Goal: Task Accomplishment & Management: Manage account settings

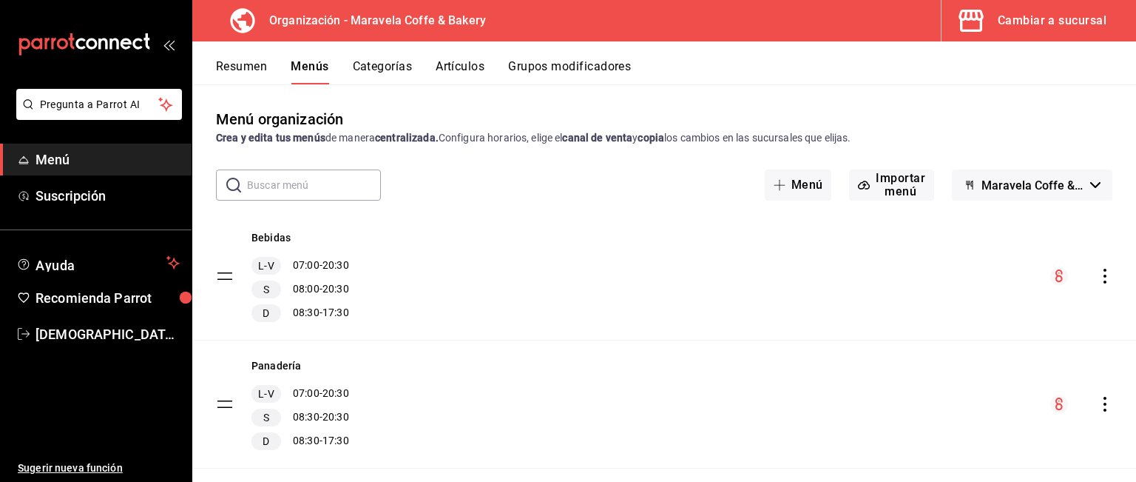
scroll to position [301, 0]
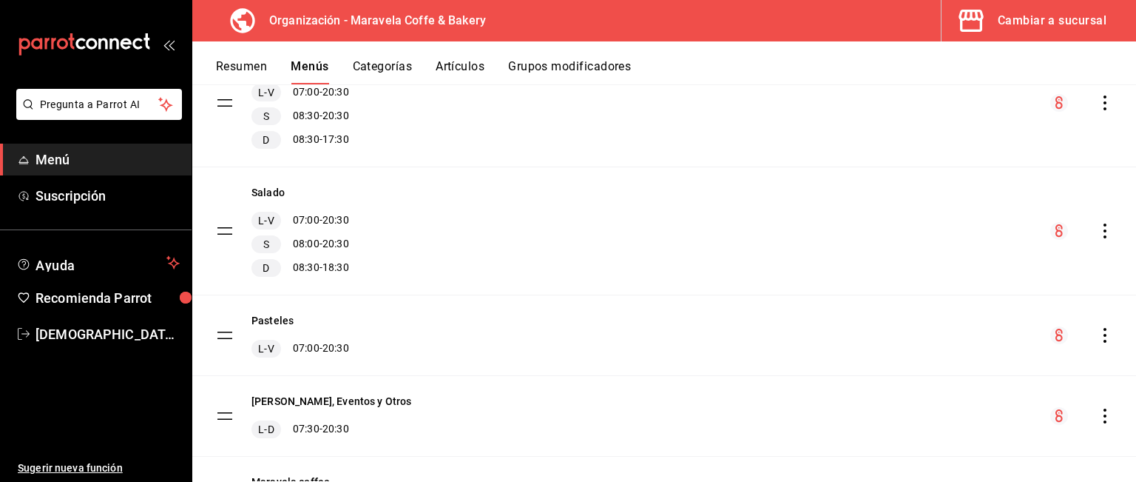
click at [114, 159] on span "Menú" at bounding box center [108, 159] width 144 height 20
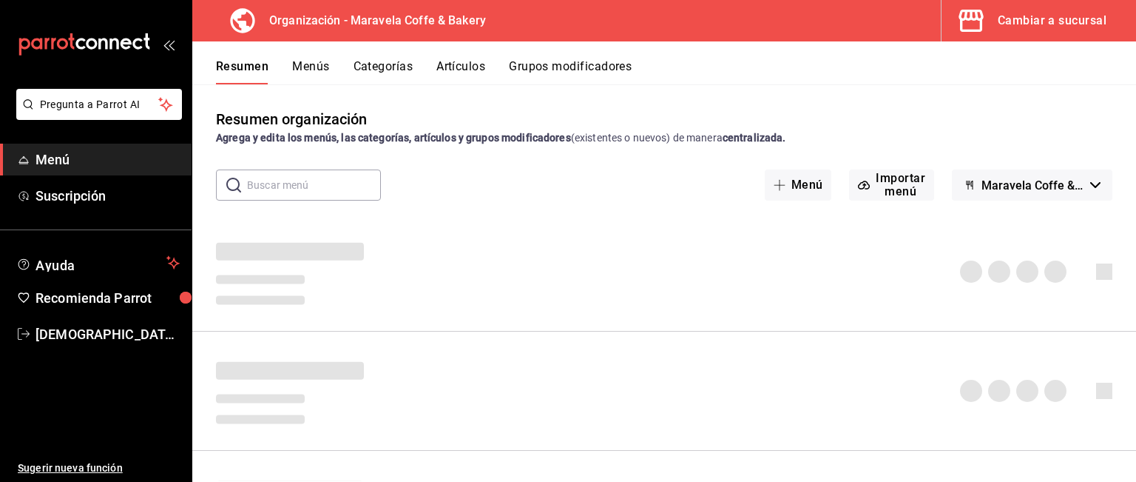
click at [1059, 23] on div "Cambiar a sucursal" at bounding box center [1052, 20] width 109 height 21
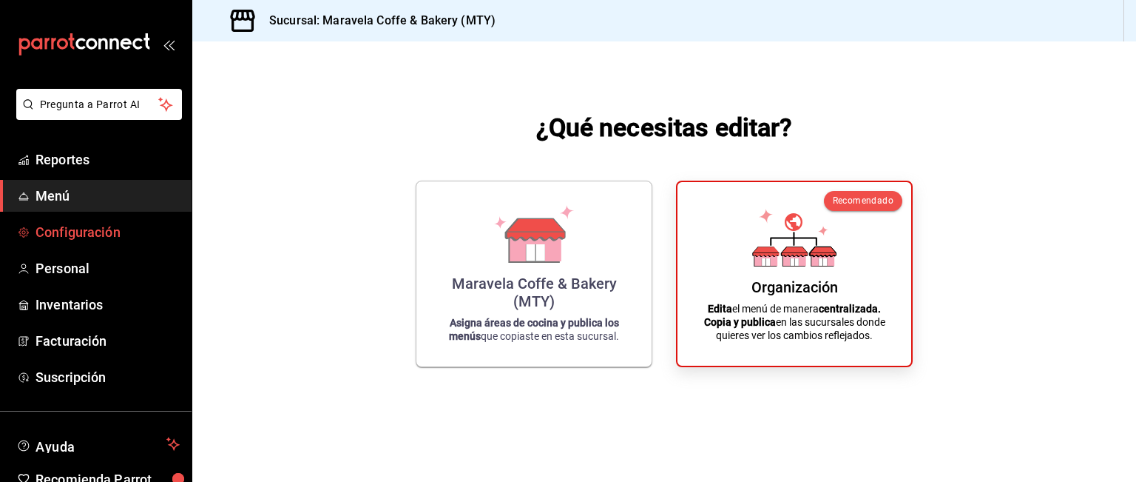
click at [92, 240] on span "Configuración" at bounding box center [108, 232] width 144 height 20
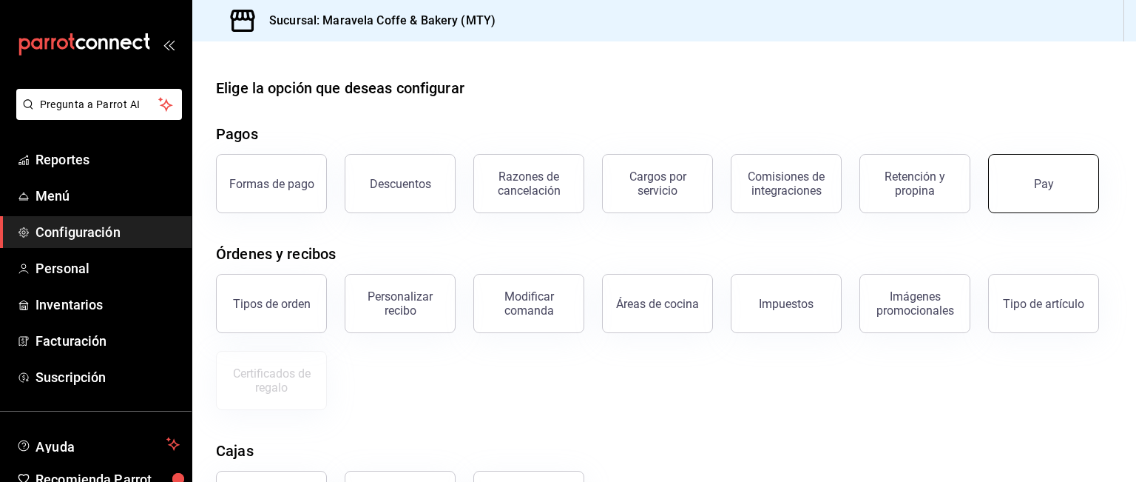
click at [1050, 172] on button "Pay" at bounding box center [1043, 183] width 111 height 59
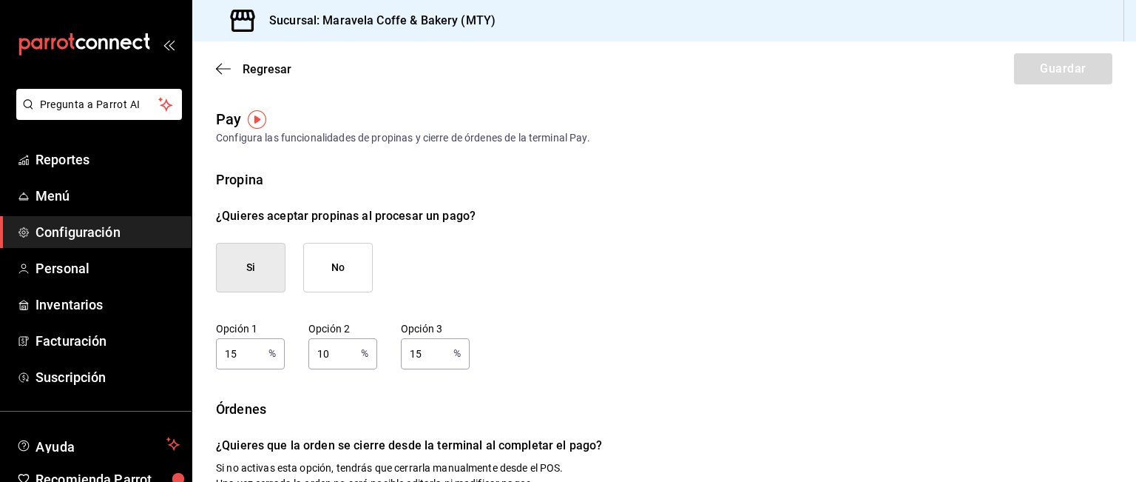
click at [243, 359] on input "15" at bounding box center [239, 353] width 47 height 30
type input "1"
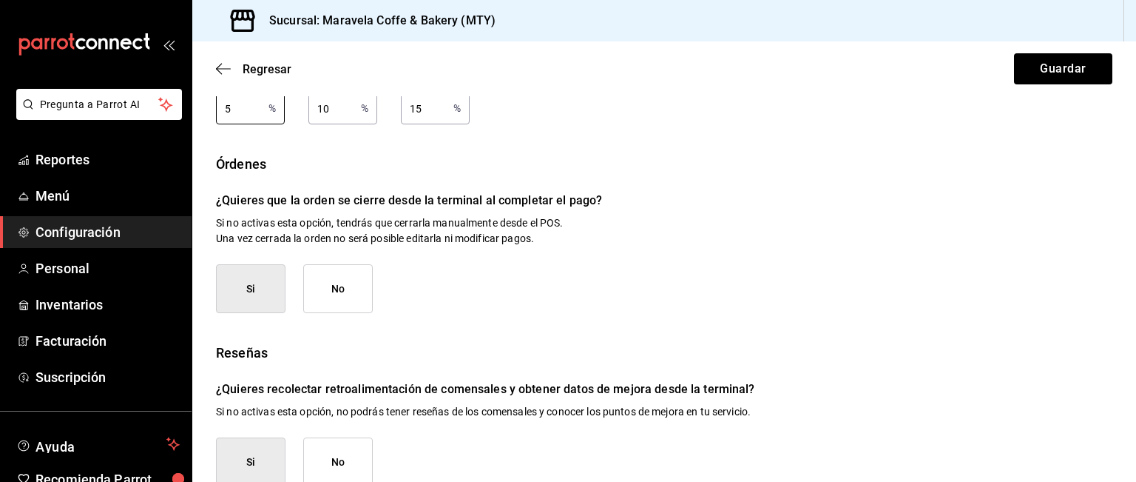
scroll to position [248, 0]
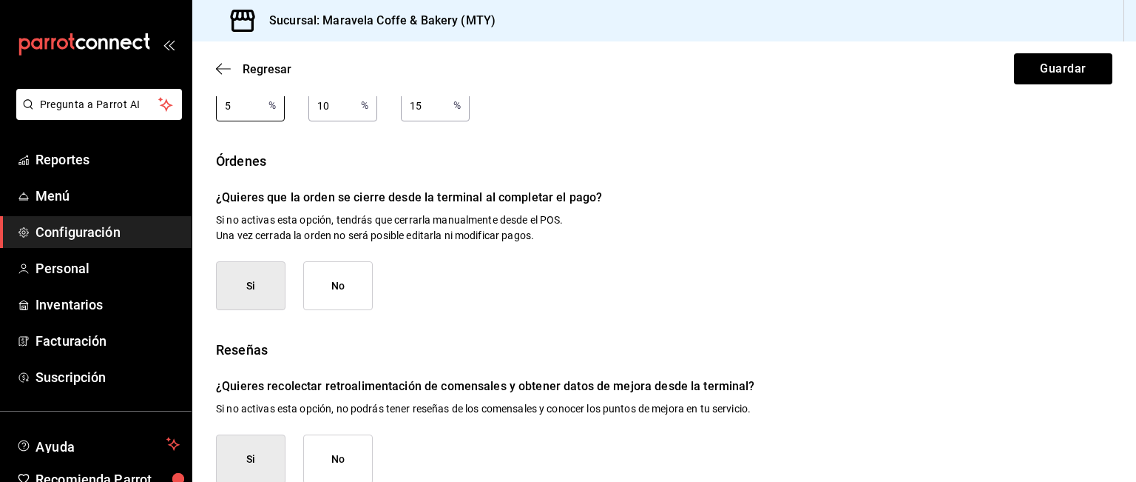
type input "5"
click at [258, 289] on button "Si" at bounding box center [251, 286] width 70 height 50
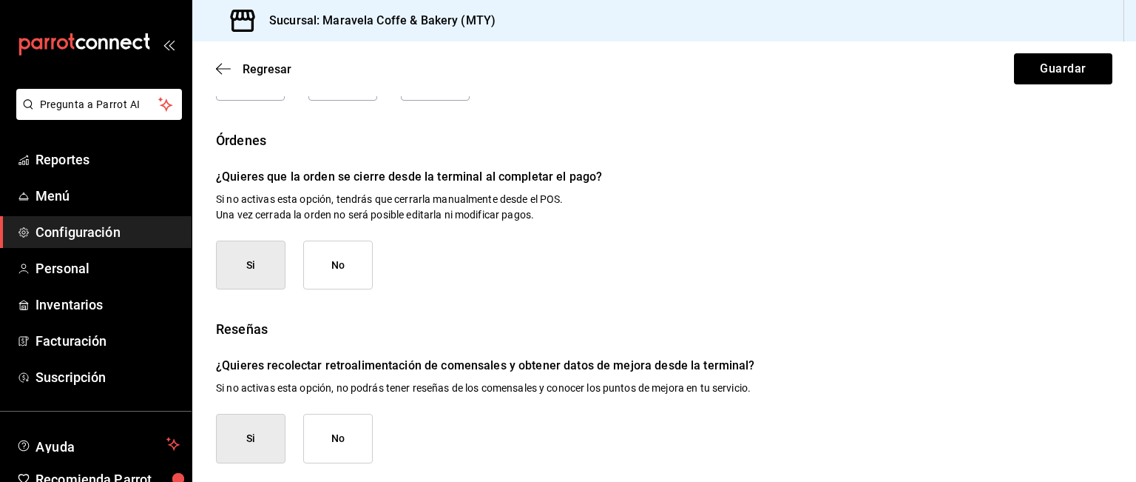
scroll to position [272, 0]
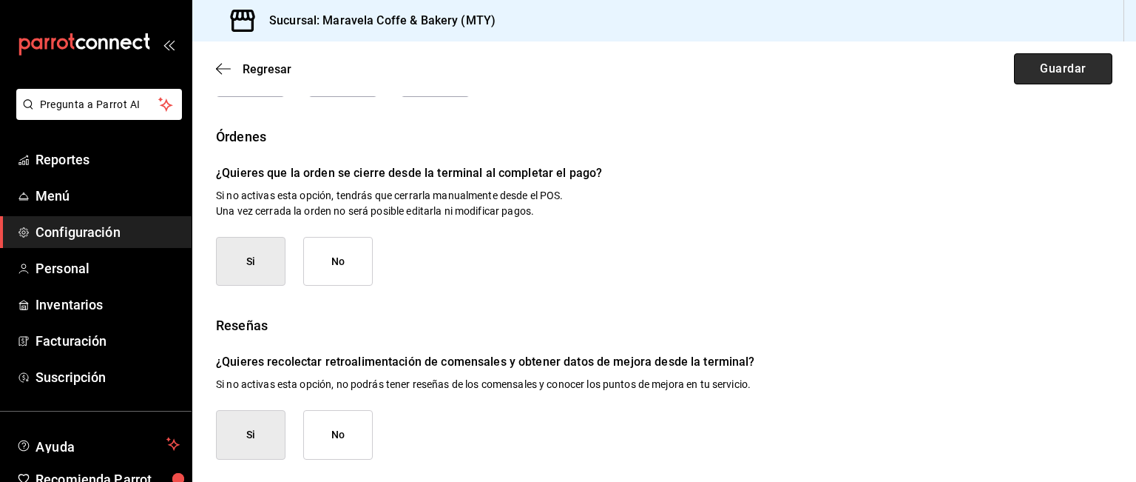
click at [1065, 58] on button "Guardar" at bounding box center [1063, 68] width 98 height 31
click at [348, 449] on button "No" at bounding box center [338, 435] width 70 height 50
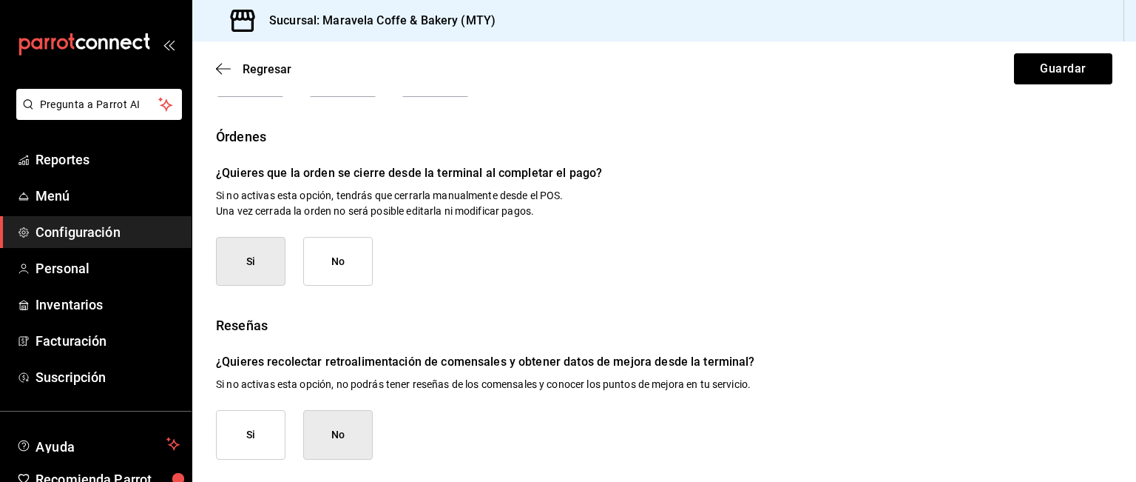
click at [231, 431] on button "Si" at bounding box center [251, 435] width 70 height 50
click at [220, 67] on icon "button" at bounding box center [223, 68] width 15 height 13
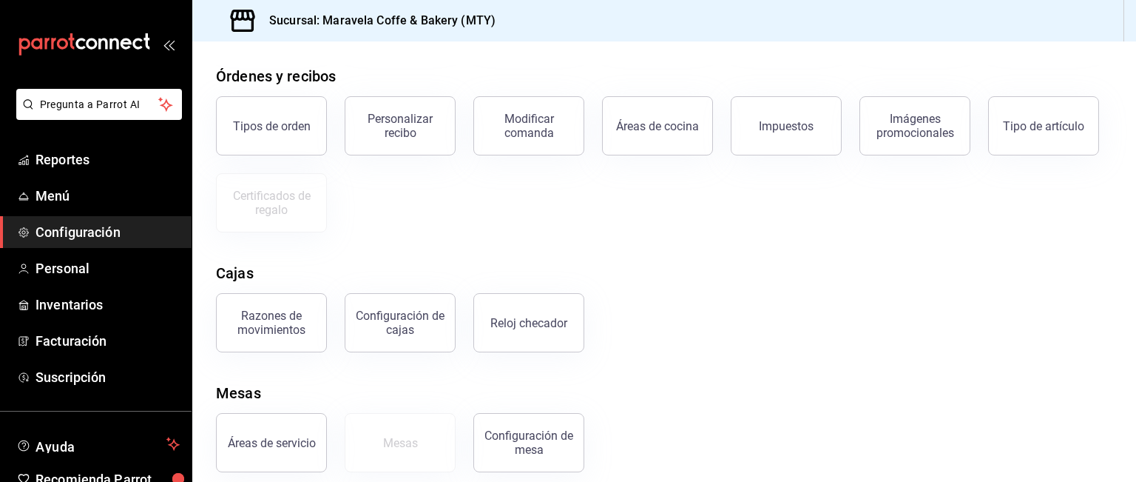
scroll to position [181, 0]
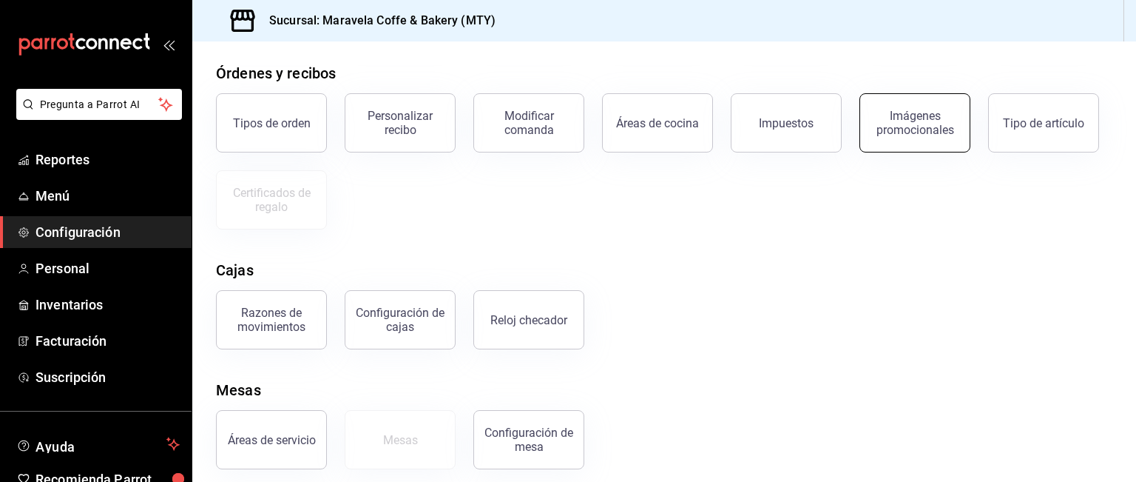
click at [920, 126] on div "Imágenes promocionales" at bounding box center [915, 123] width 92 height 28
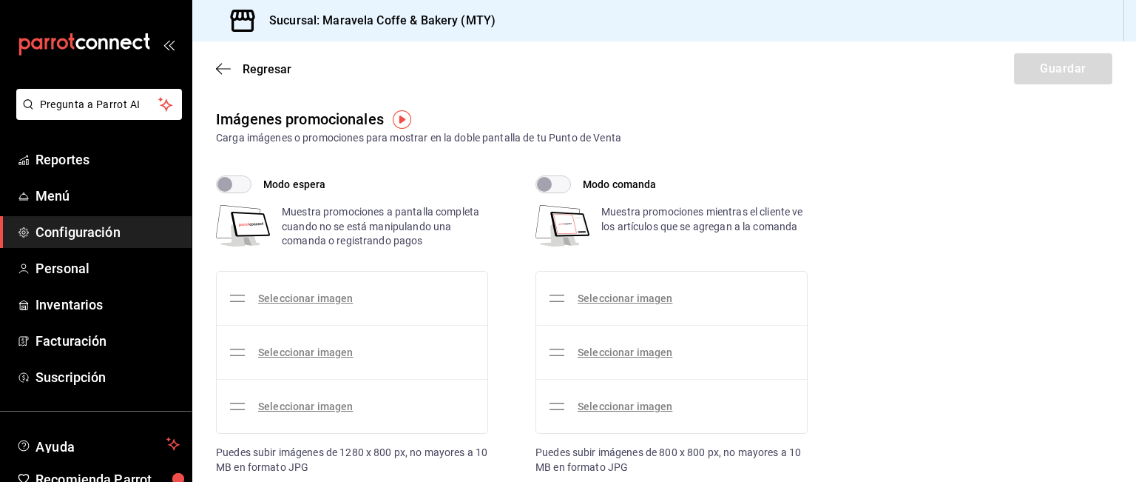
checkbox input "true"
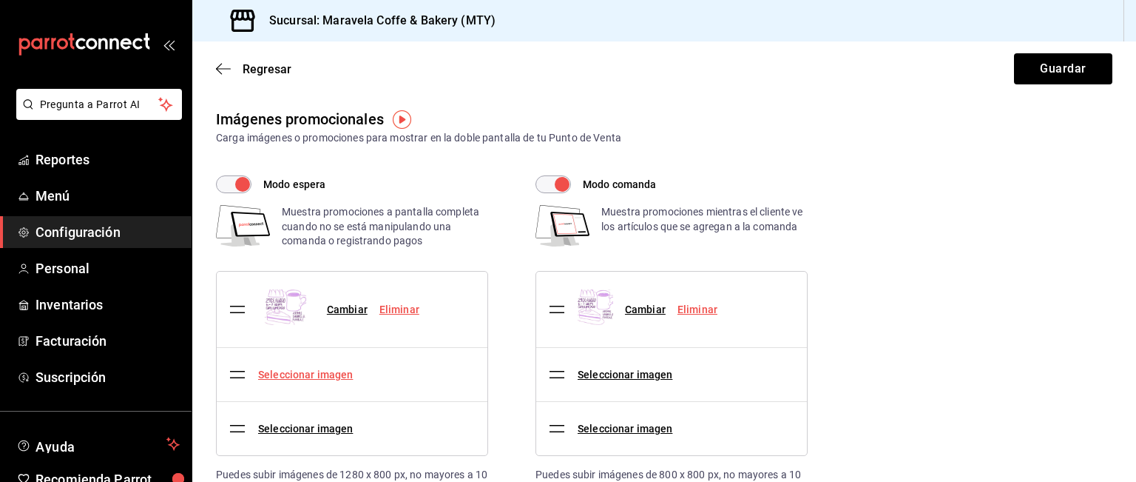
click at [331, 374] on link "Seleccionar imagen" at bounding box center [305, 374] width 95 height 12
click at [0, 0] on input "Seleccionar imagen" at bounding box center [0, 0] width 0 height 0
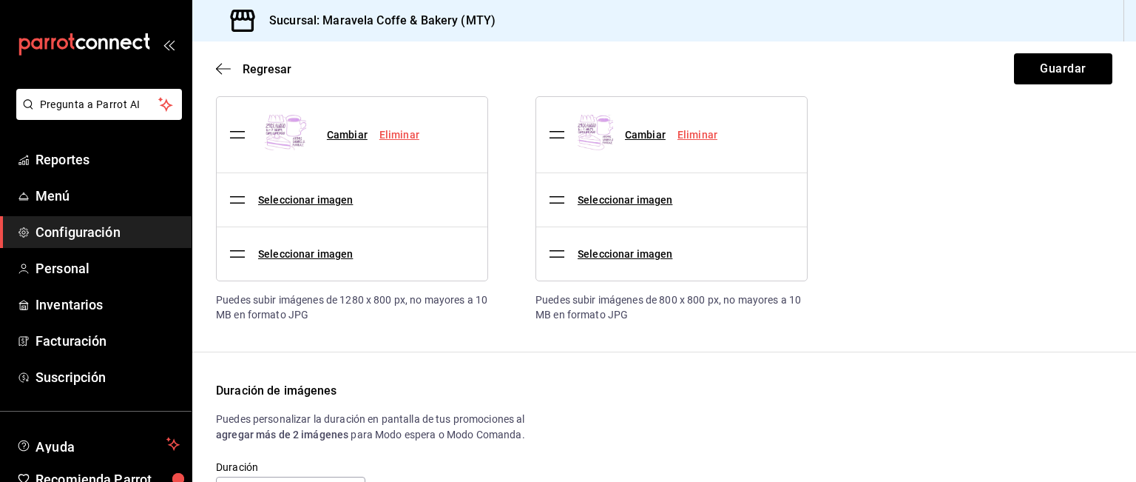
scroll to position [173, 0]
click at [76, 228] on span "Configuración" at bounding box center [108, 232] width 144 height 20
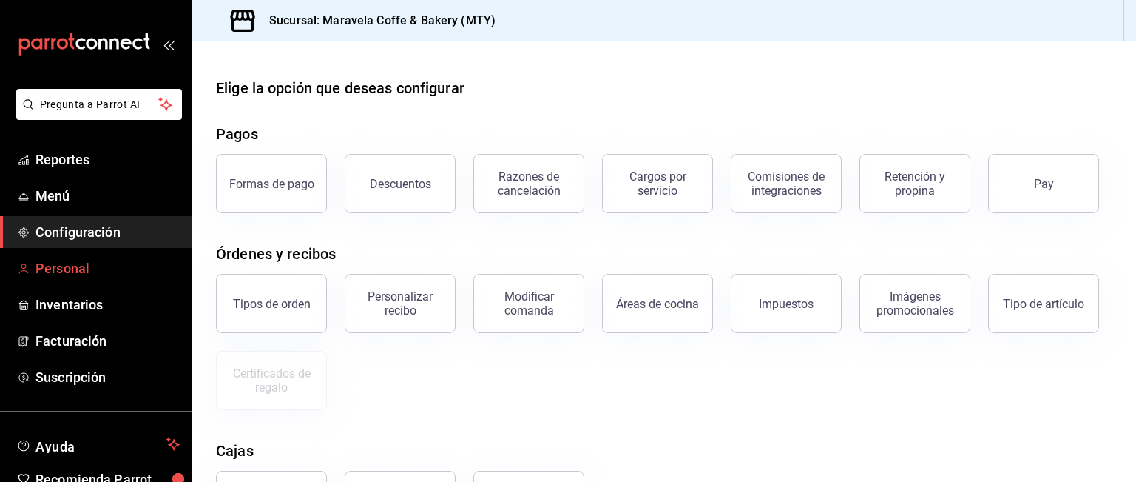
click at [67, 263] on span "Personal" at bounding box center [108, 268] width 144 height 20
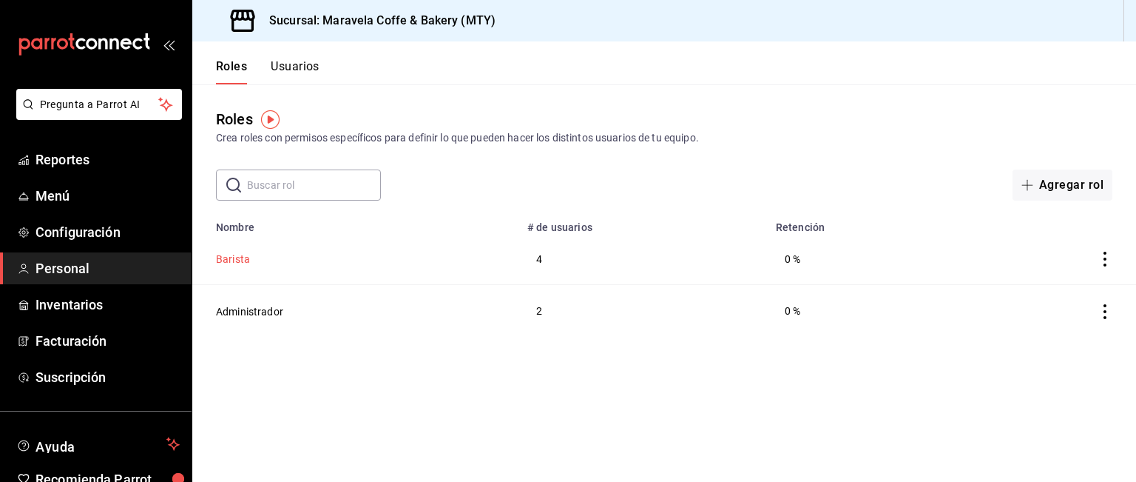
click at [243, 257] on button "Barista" at bounding box center [233, 259] width 34 height 15
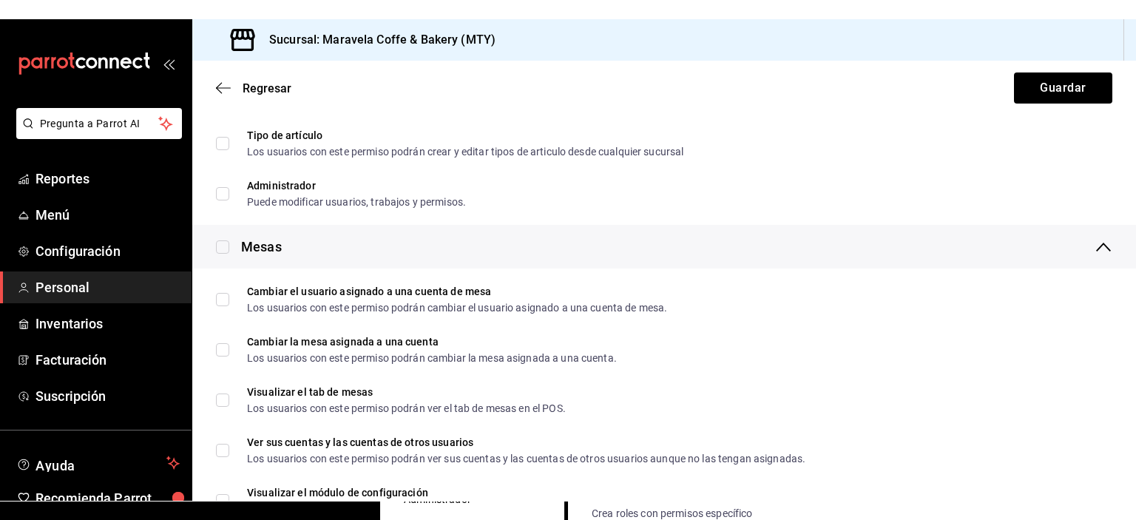
scroll to position [435, 0]
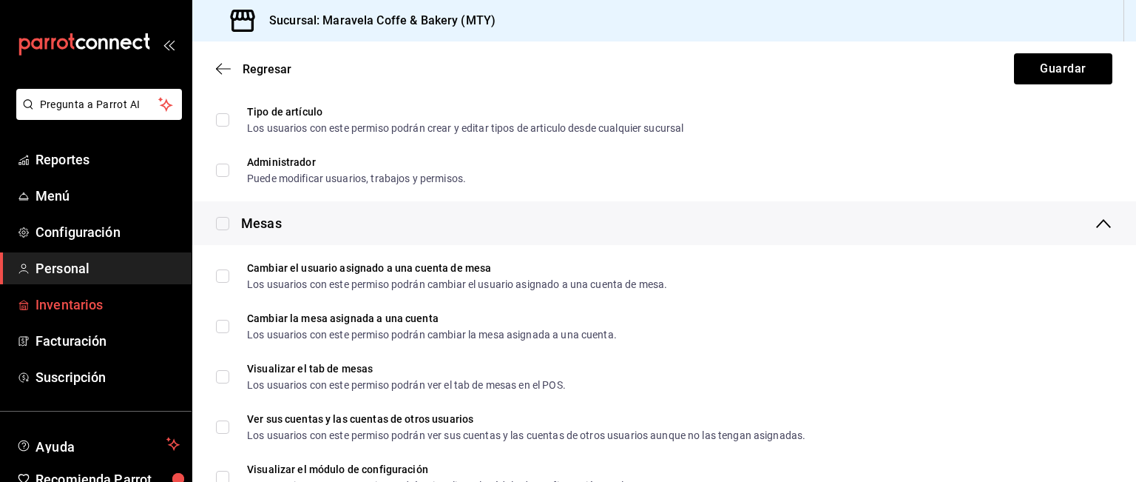
click at [89, 313] on span "Inventarios" at bounding box center [108, 304] width 144 height 20
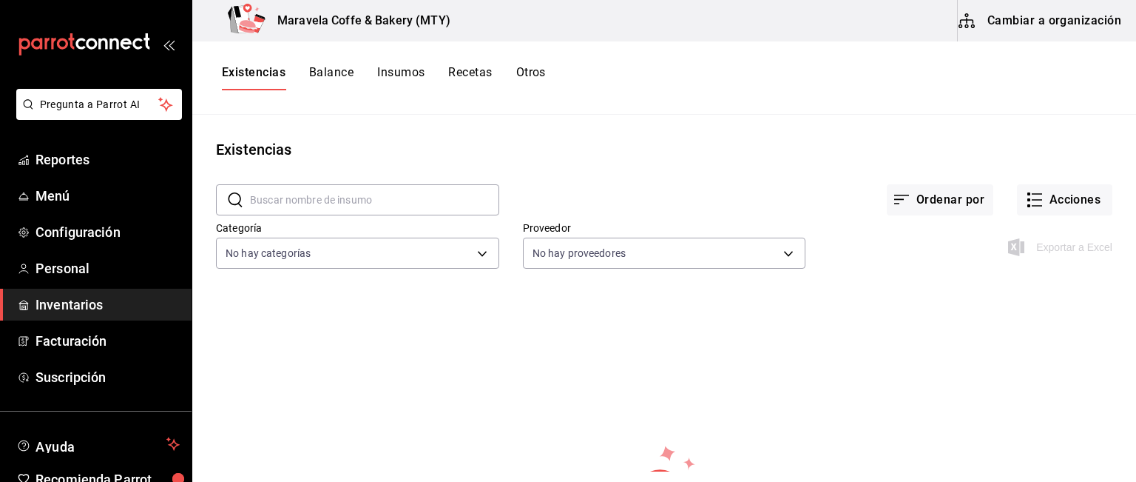
click at [399, 70] on button "Insumos" at bounding box center [400, 77] width 47 height 25
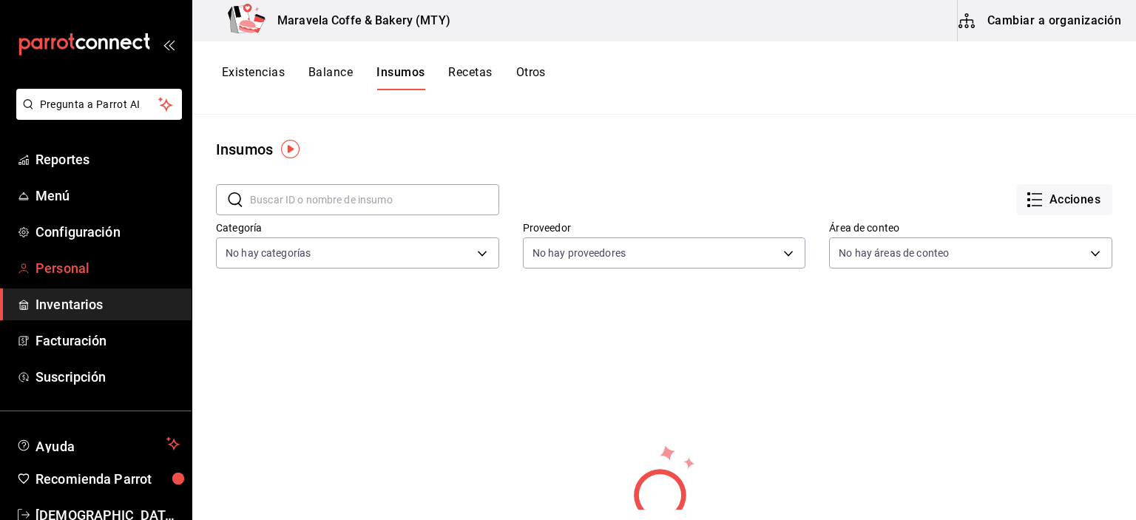
click at [77, 258] on span "Personal" at bounding box center [108, 268] width 144 height 20
